Goal: Find specific page/section: Find specific page/section

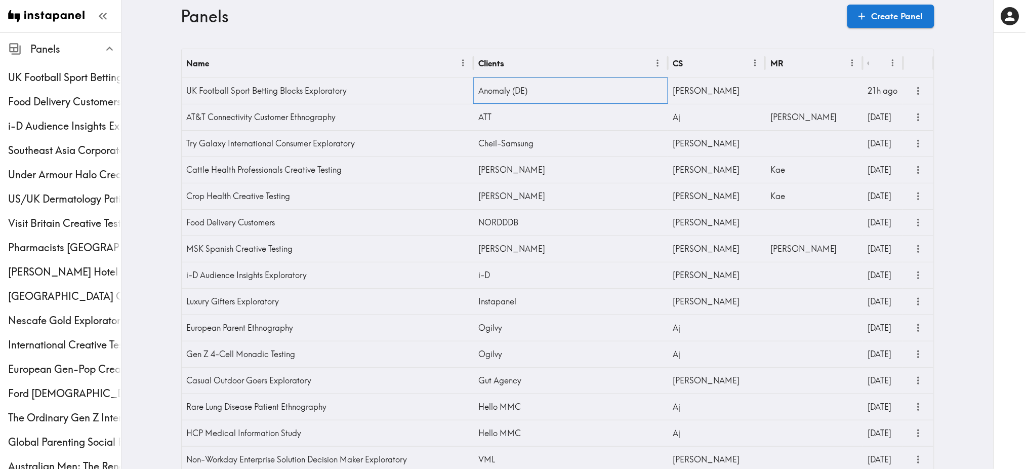
click at [581, 92] on div "Anomaly (DE)" at bounding box center [570, 90] width 195 height 26
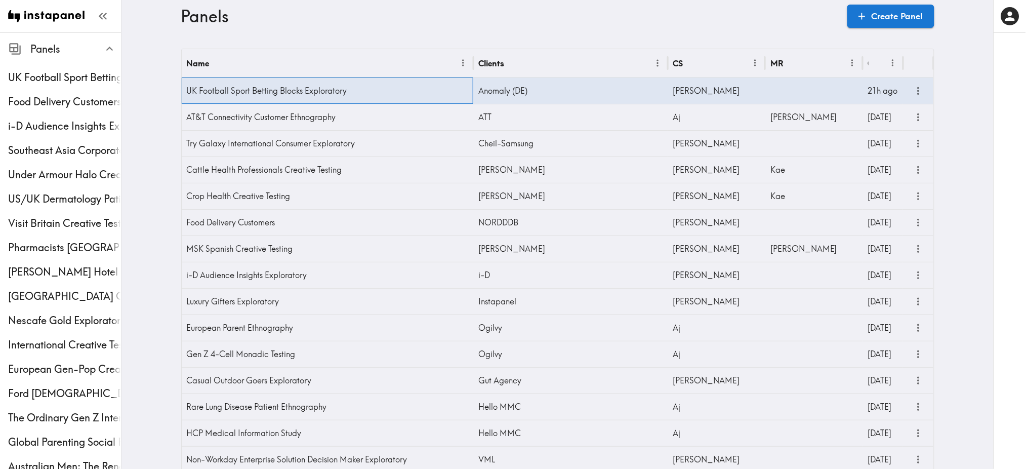
click at [381, 96] on div "UK Football Sport Betting Blocks Exploratory" at bounding box center [328, 90] width 292 height 26
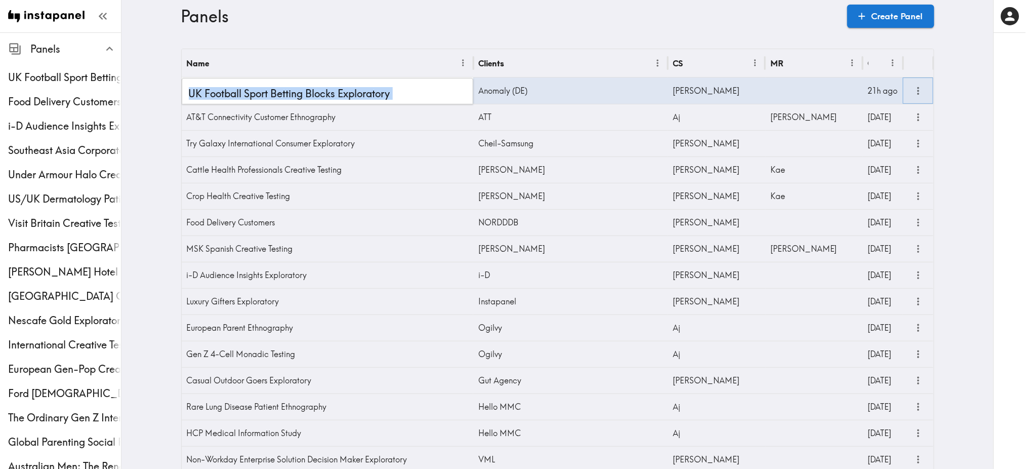
click at [913, 93] on icon "more" at bounding box center [919, 91] width 12 height 12
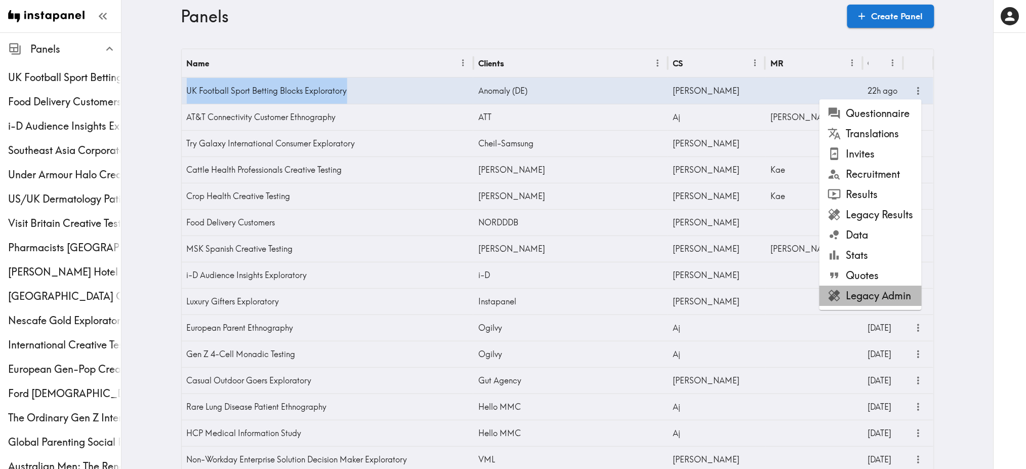
click at [863, 292] on li "Legacy Admin" at bounding box center [871, 296] width 102 height 20
